Goal: Information Seeking & Learning: Learn about a topic

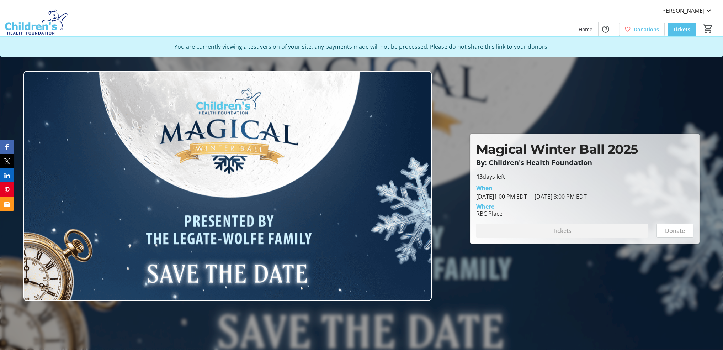
drag, startPoint x: 563, startPoint y: 15, endPoint x: 557, endPoint y: 16, distance: 6.8
click at [563, 15] on div "Allie Vanderschot Home Donations Tickets 0" at bounding box center [361, 20] width 723 height 41
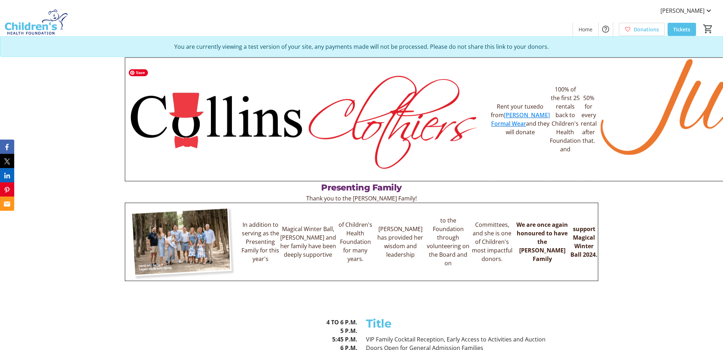
scroll to position [463, 0]
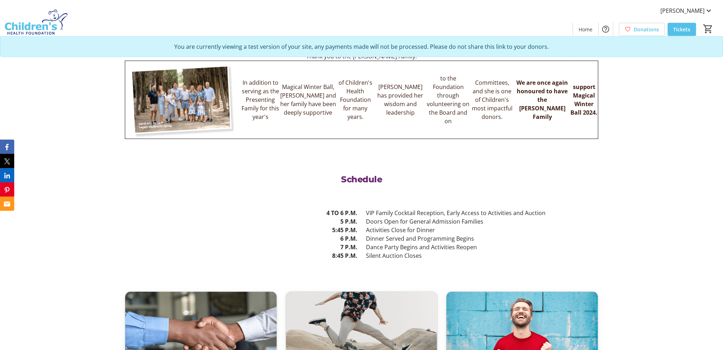
scroll to position [747, 0]
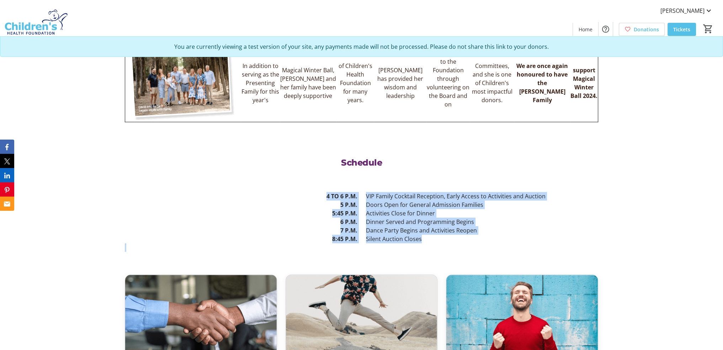
drag, startPoint x: 420, startPoint y: 240, endPoint x: 327, endPoint y: 194, distance: 103.9
click at [327, 194] on div "4 TO 6 P.M. 5 P.M. 5:45 P.M. 6 P.M. 7 P.M. 8:45 P.M. VIP Family Cocktail Recept…" at bounding box center [362, 220] width 482 height 63
click at [432, 235] on p "Silent Auction Closes" at bounding box center [482, 239] width 233 height 9
drag, startPoint x: 420, startPoint y: 238, endPoint x: 324, endPoint y: 160, distance: 123.2
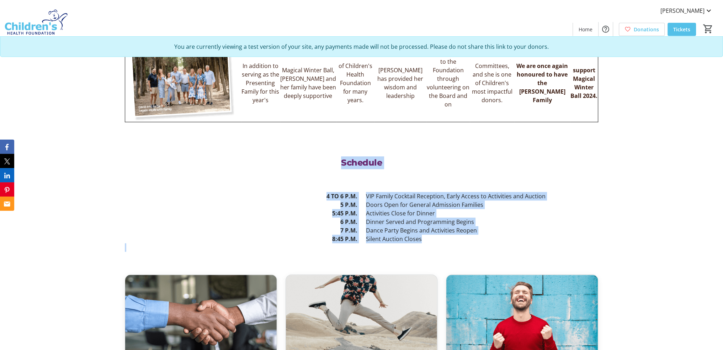
copy div "Schedule 4 TO 6 P.M. 5 P.M. 5:45 P.M. 6 P.M. 7 P.M. 8:45 P.M. VIP Family Cockta…"
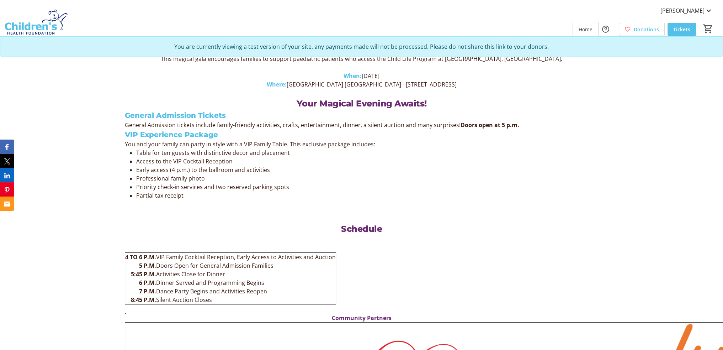
scroll to position [391, 0]
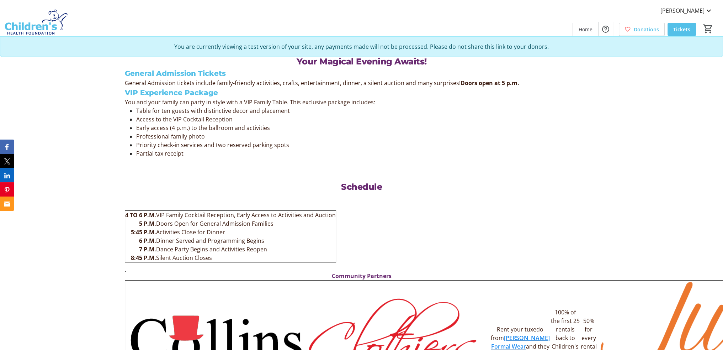
click at [336, 233] on table "4 TO 6 P.M. VIP Family Cocktail Reception, Early Access to Activities and Aucti…" at bounding box center [230, 236] width 211 height 52
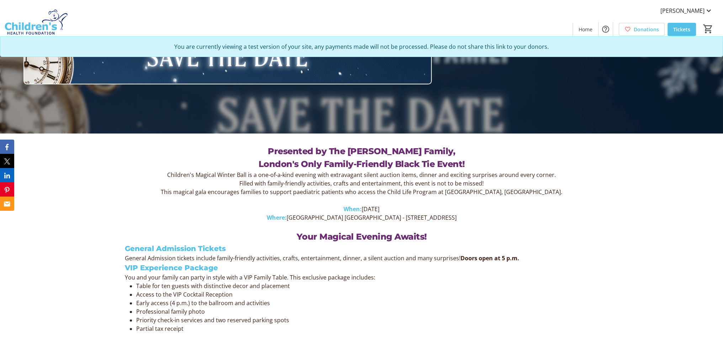
scroll to position [214, 0]
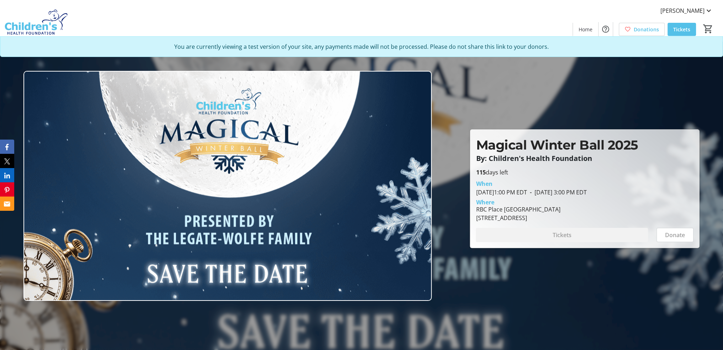
click at [641, 120] on div at bounding box center [361, 175] width 723 height 350
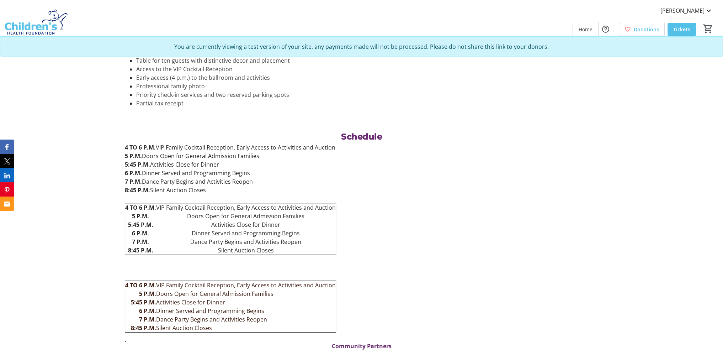
scroll to position [391, 0]
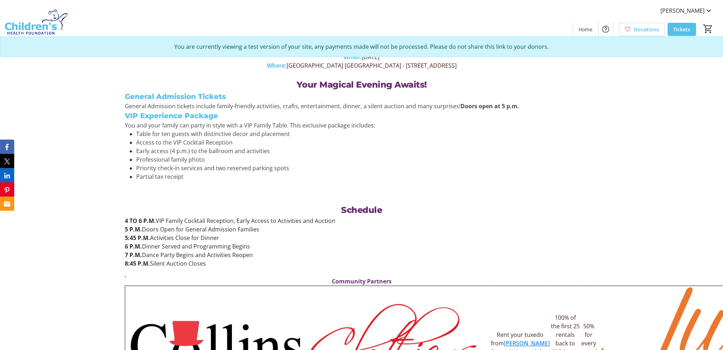
scroll to position [391, 0]
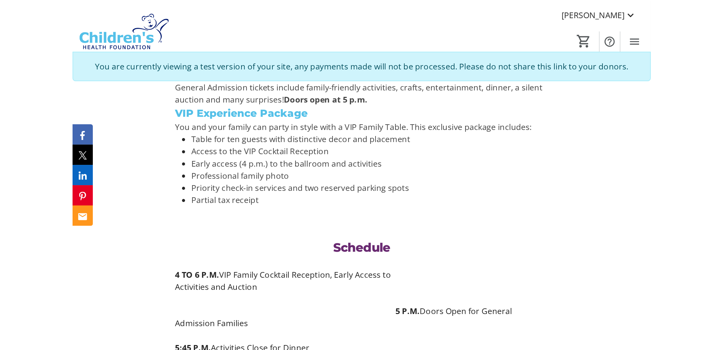
scroll to position [463, 0]
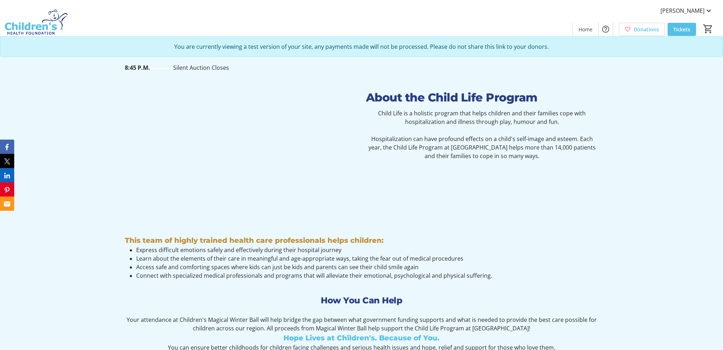
scroll to position [641, 0]
